Goal: Task Accomplishment & Management: Manage account settings

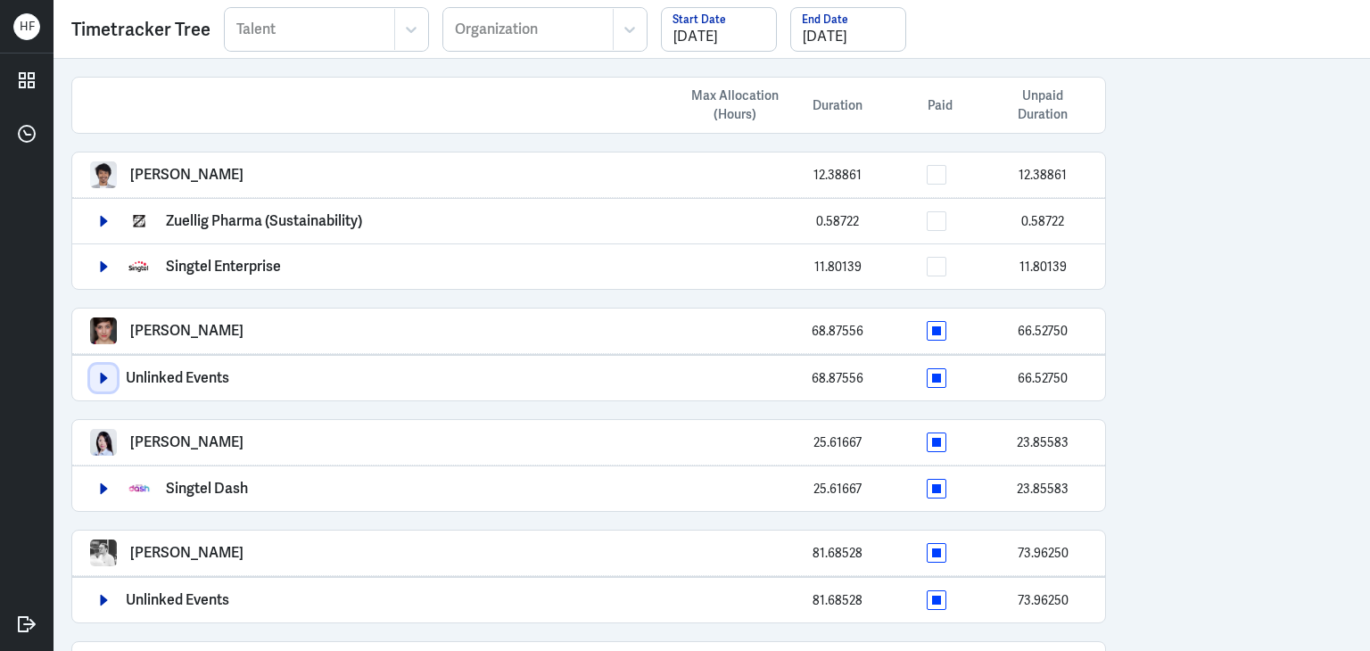
click at [111, 384] on button "button" at bounding box center [103, 378] width 27 height 27
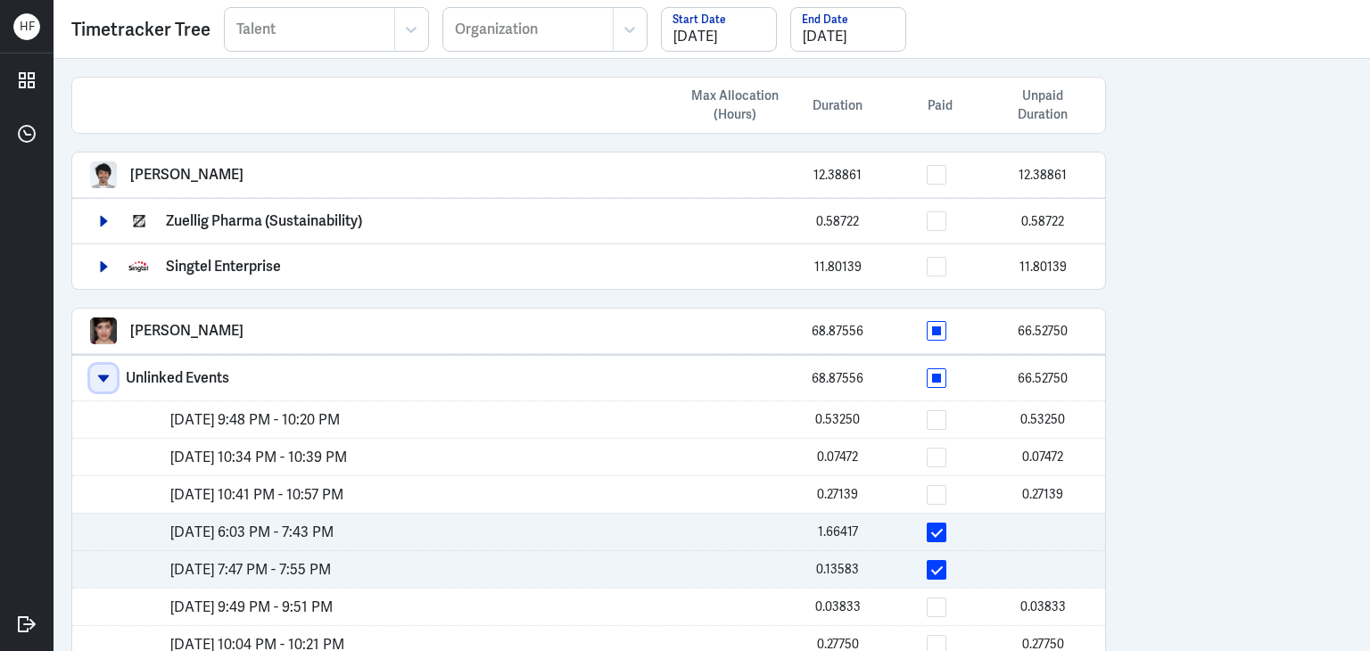
click at [111, 378] on button "button" at bounding box center [103, 378] width 27 height 27
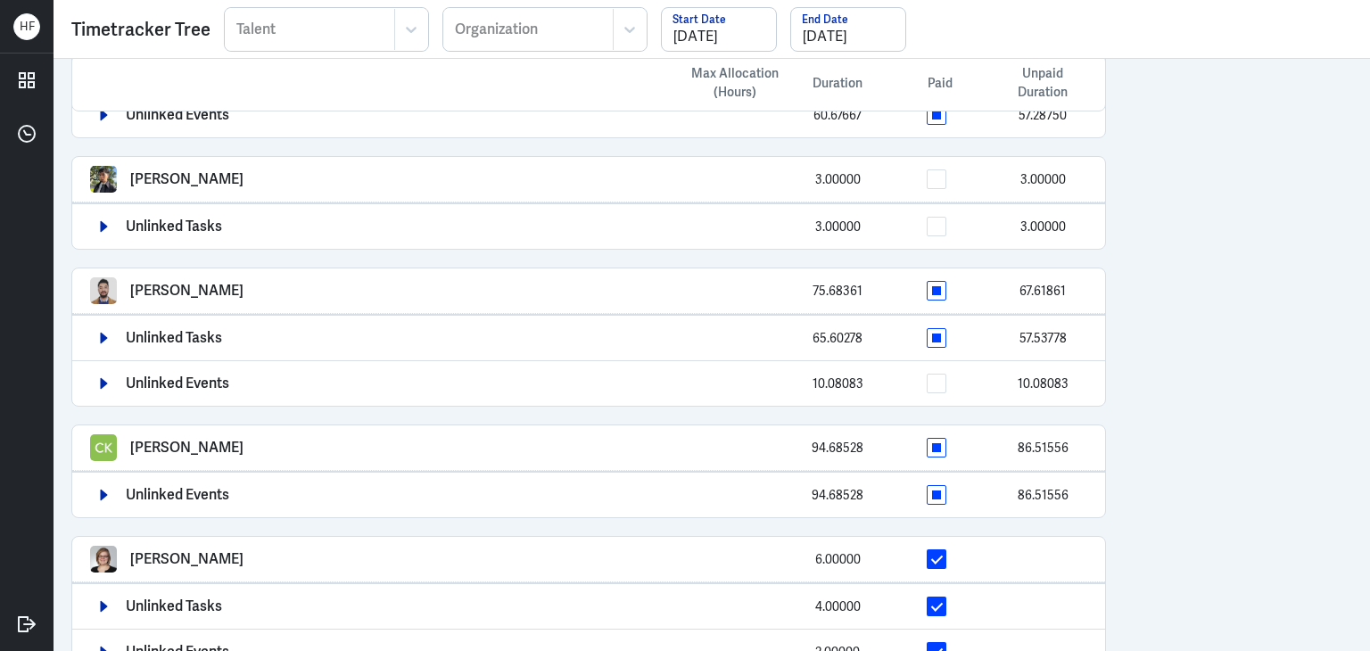
scroll to position [584, 0]
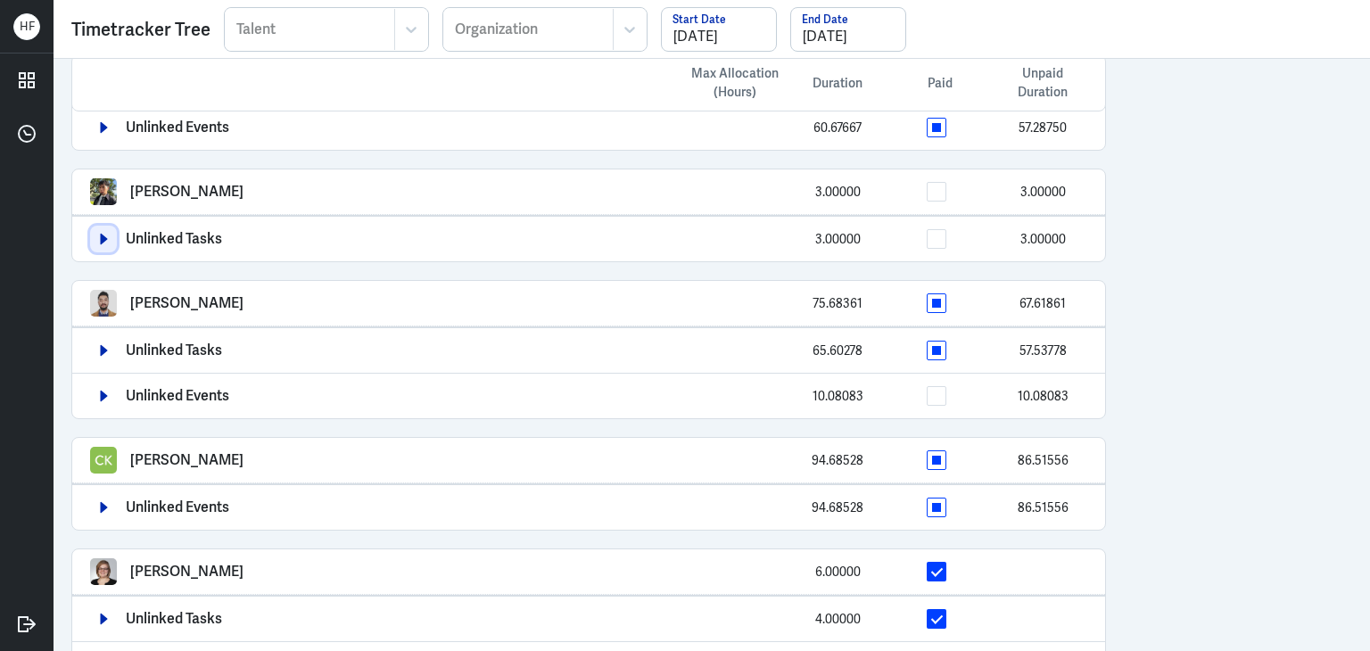
click at [98, 236] on icon "button" at bounding box center [103, 239] width 12 height 12
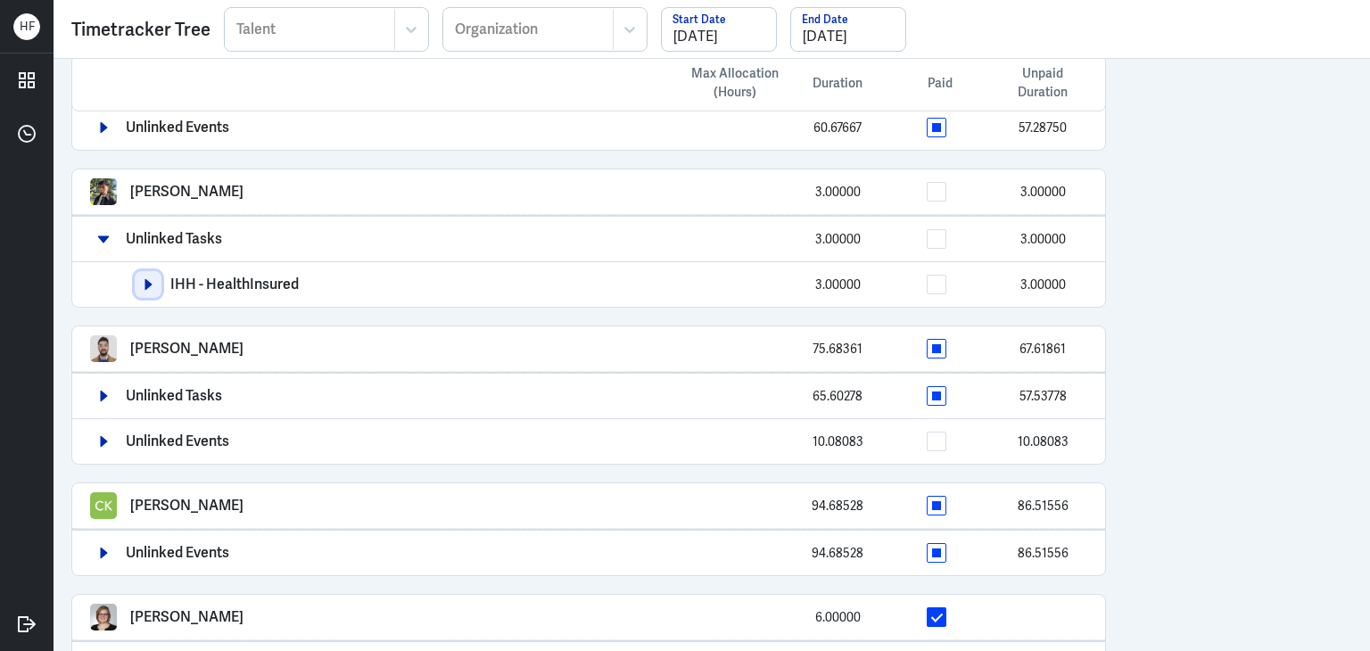
click at [147, 287] on button "button" at bounding box center [148, 284] width 27 height 27
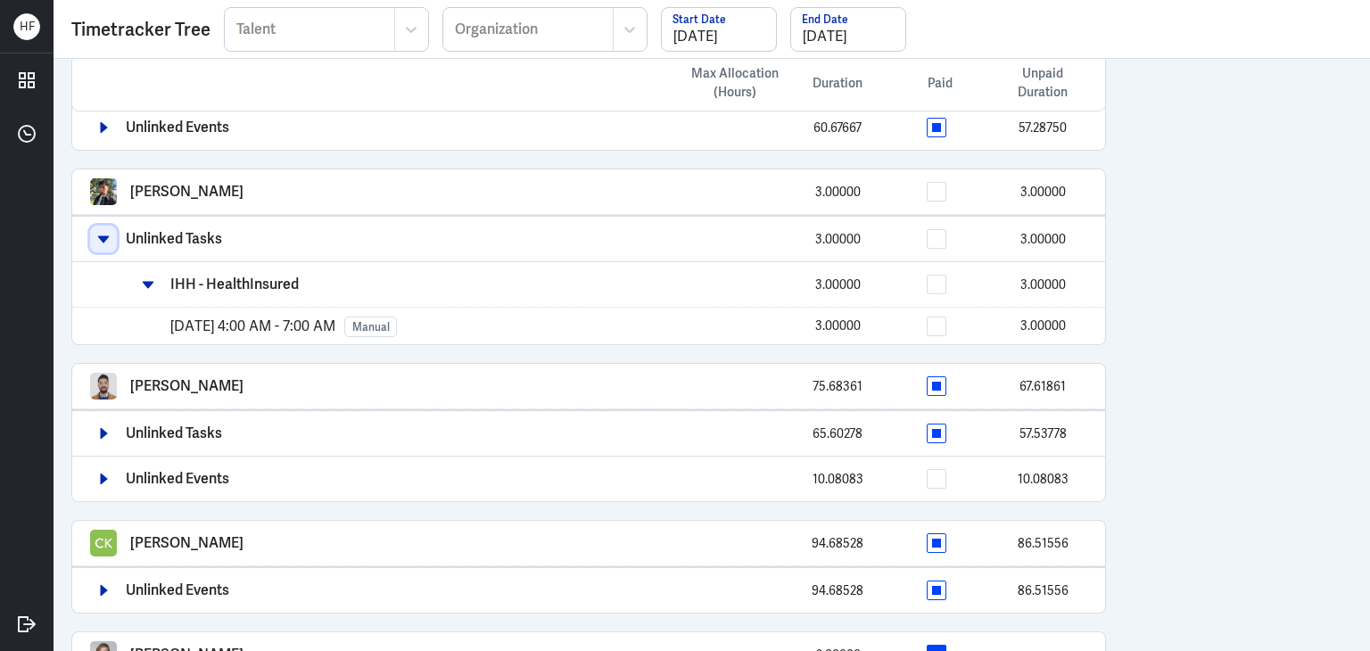
click at [112, 234] on button "button" at bounding box center [103, 239] width 27 height 27
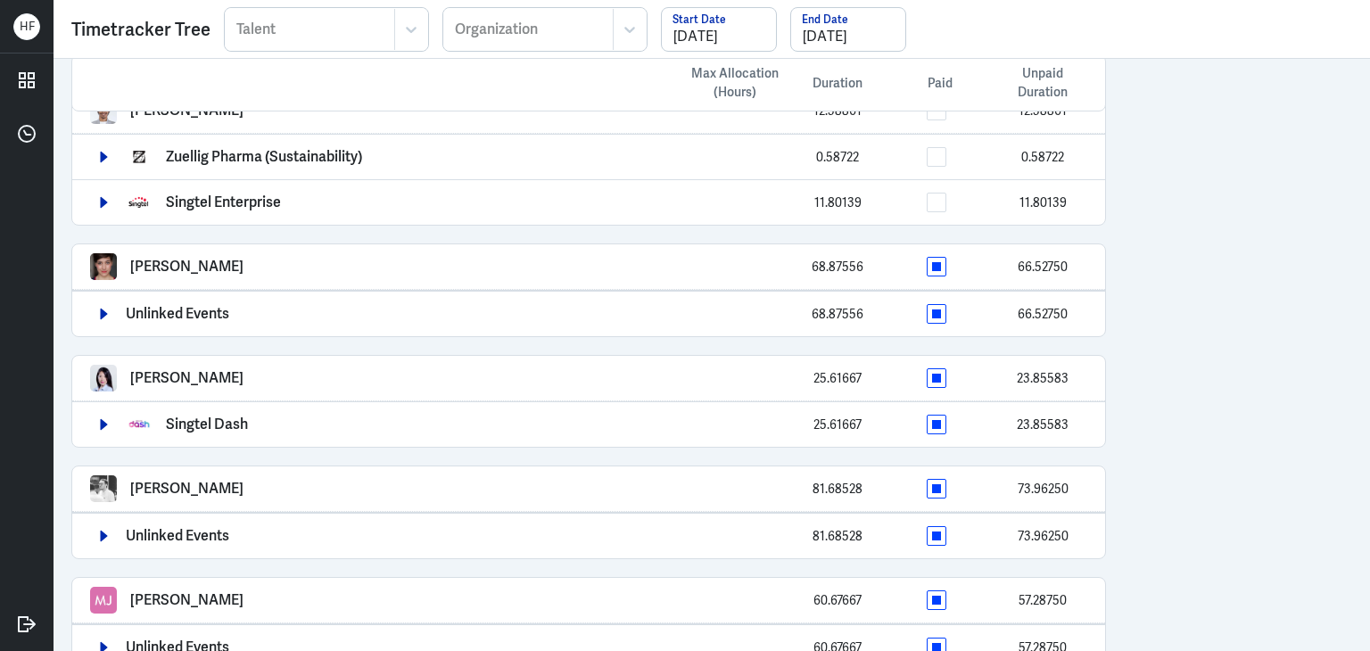
scroll to position [0, 0]
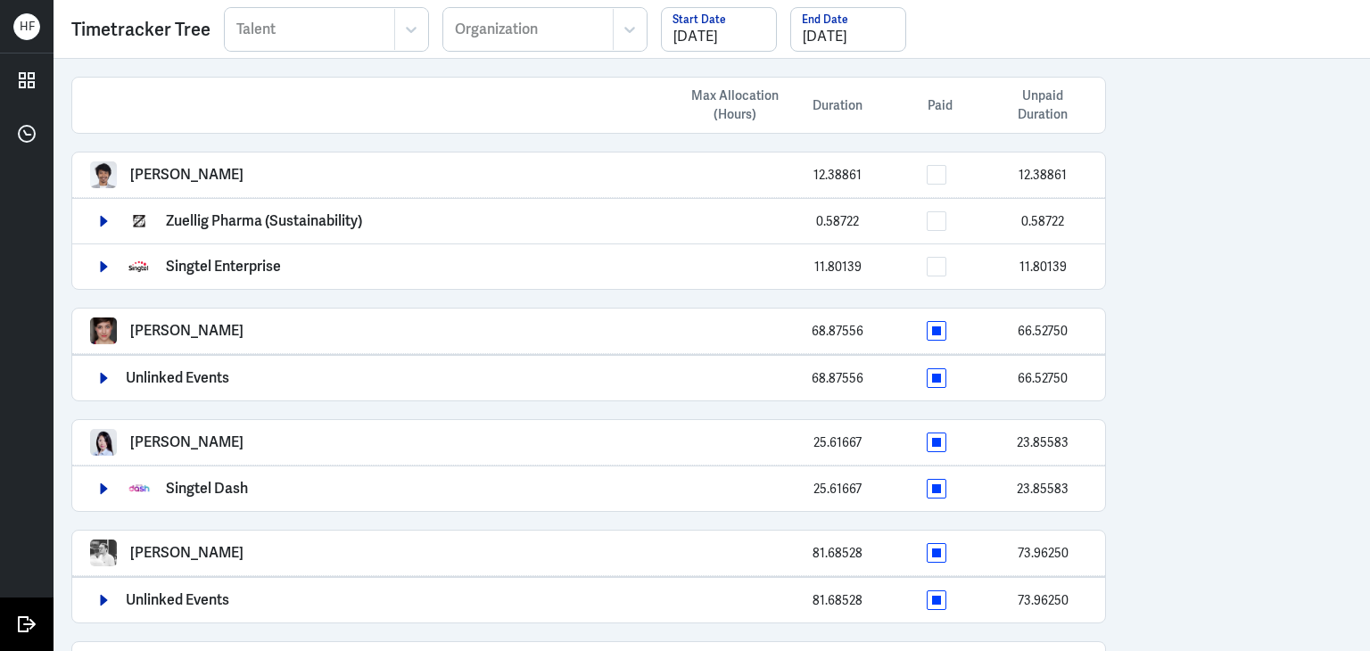
click at [23, 632] on icon at bounding box center [23, 624] width 9 height 14
